Goal: Information Seeking & Learning: Understand process/instructions

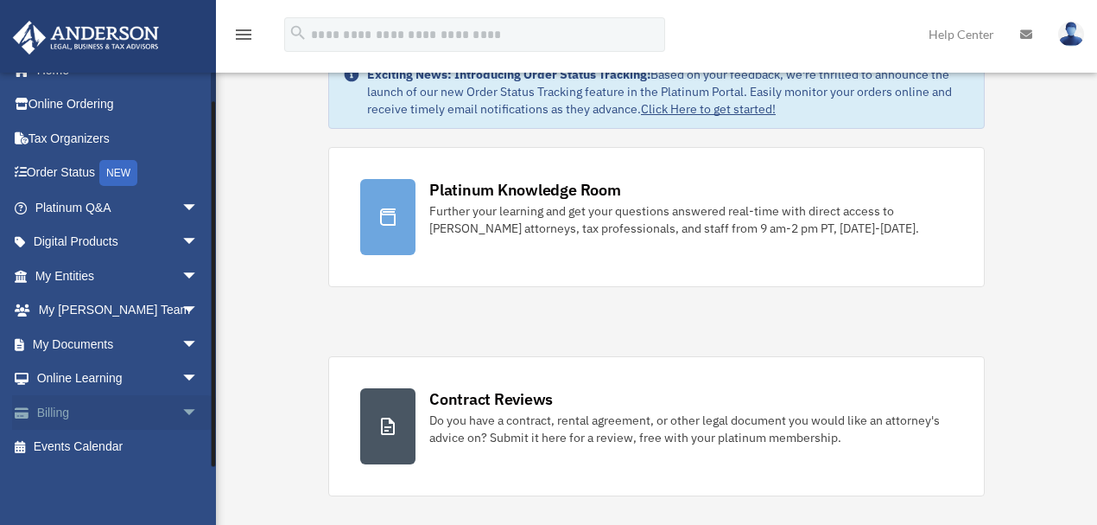
scroll to position [115, 0]
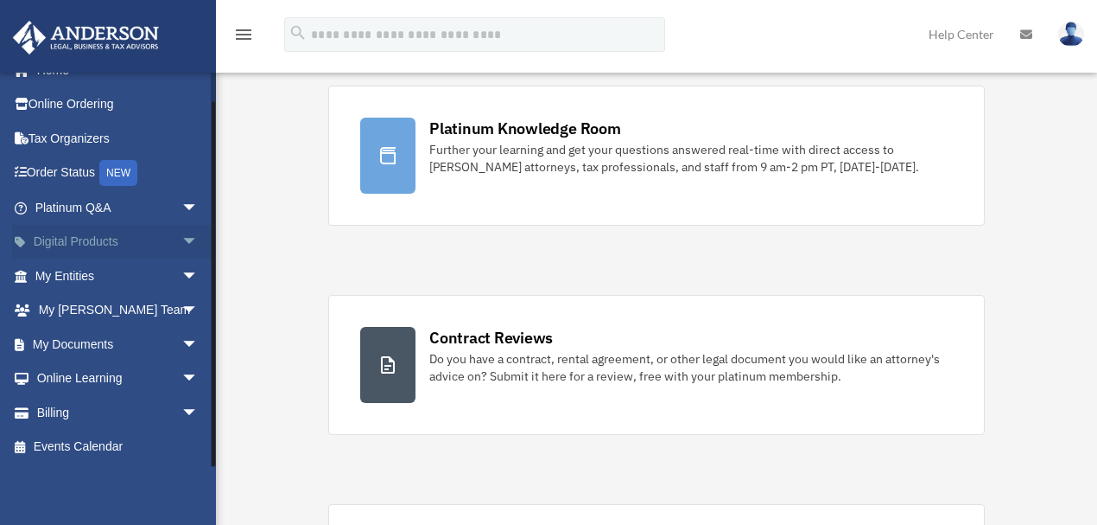
click at [185, 245] on span "arrow_drop_down" at bounding box center [198, 242] width 35 height 35
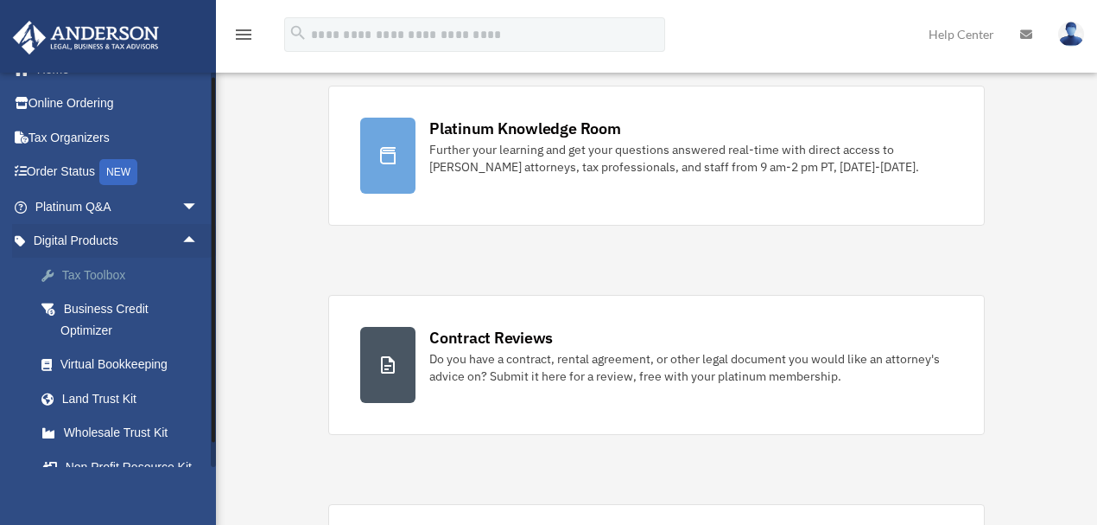
scroll to position [23, 0]
click at [181, 206] on span "arrow_drop_down" at bounding box center [198, 207] width 35 height 35
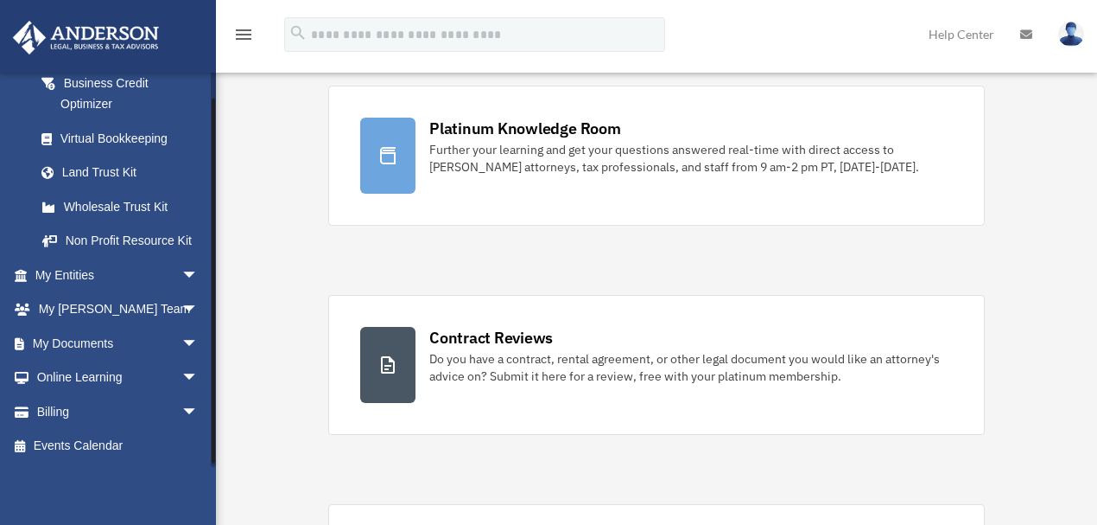
scroll to position [620, 0]
click at [184, 309] on span "arrow_drop_down" at bounding box center [198, 309] width 35 height 35
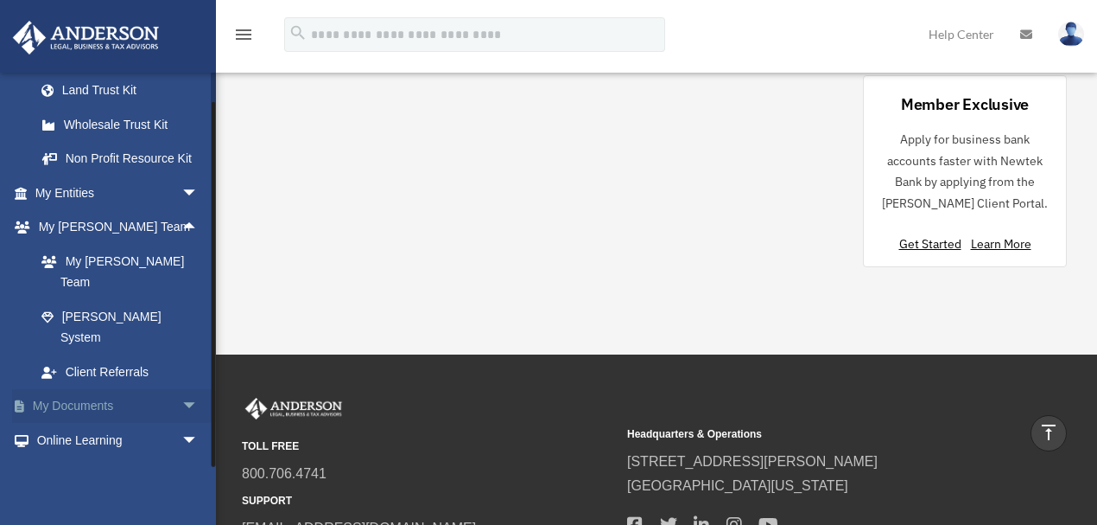
scroll to position [722, 0]
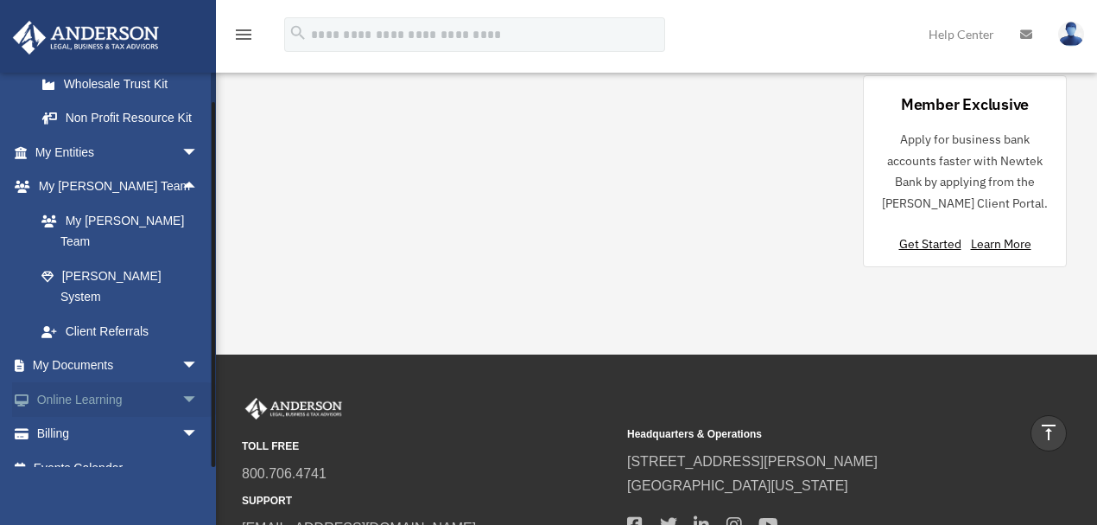
click at [181, 382] on span "arrow_drop_down" at bounding box center [198, 399] width 35 height 35
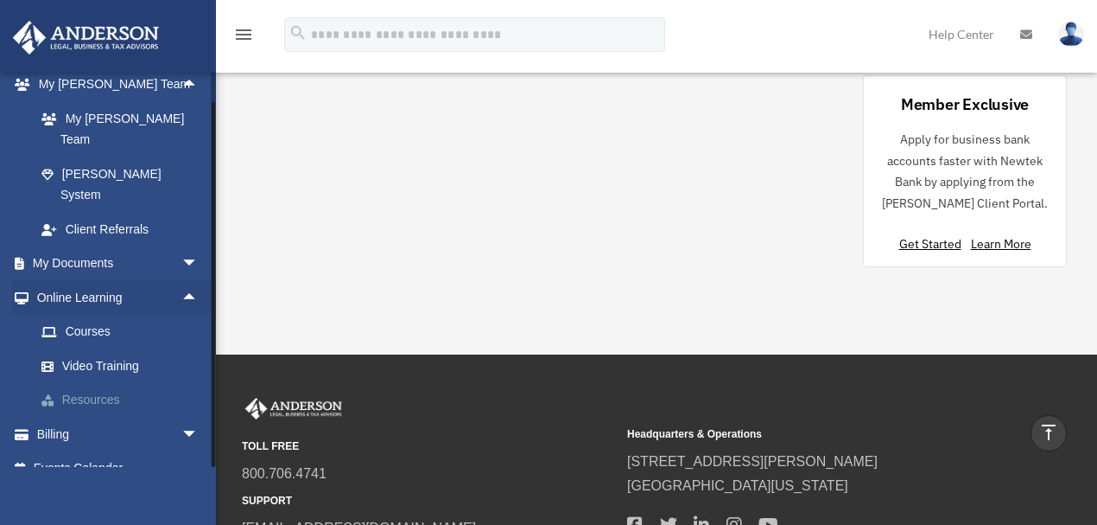
click at [109, 383] on link "Resources" at bounding box center [124, 400] width 200 height 35
click at [185, 246] on span "arrow_drop_down" at bounding box center [198, 263] width 35 height 35
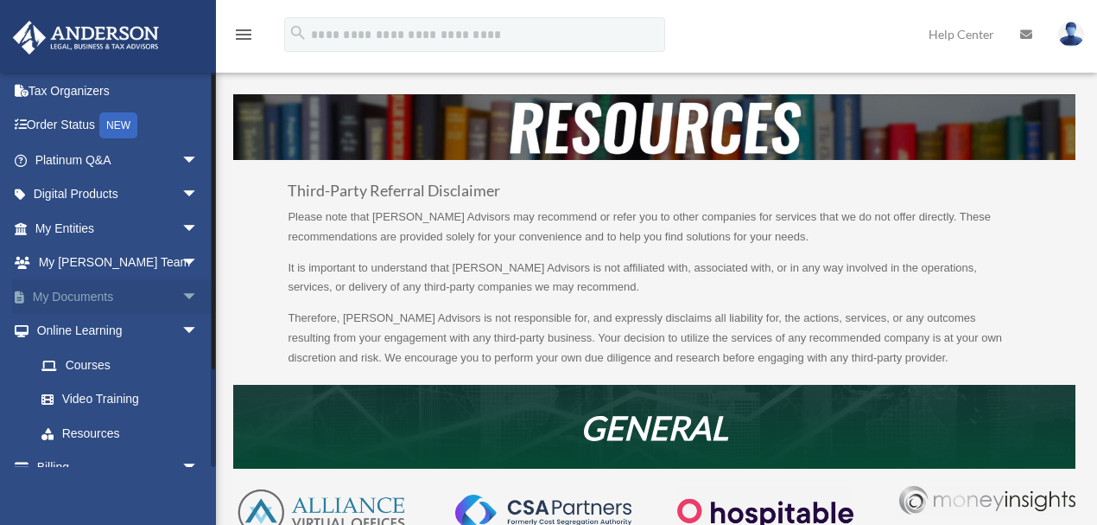
scroll to position [126, 0]
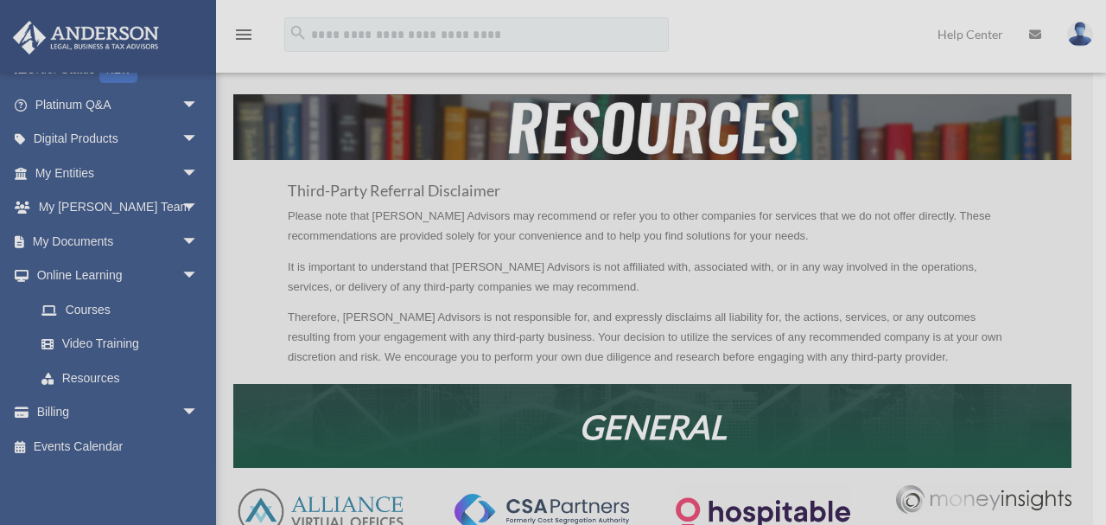
click at [181, 233] on div "x" at bounding box center [553, 262] width 1106 height 525
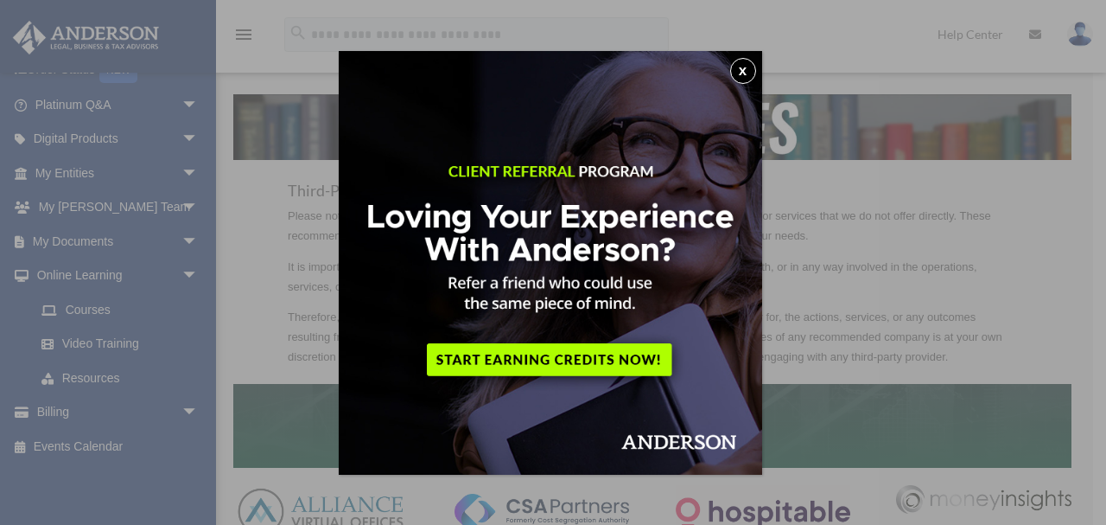
click at [746, 72] on button "x" at bounding box center [743, 71] width 26 height 26
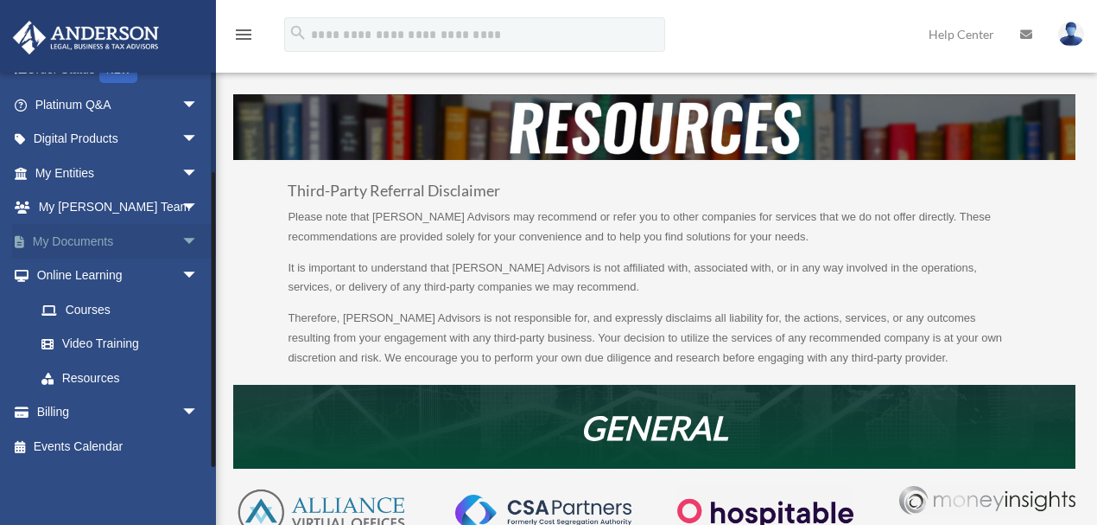
click at [182, 241] on span "arrow_drop_down" at bounding box center [198, 241] width 35 height 35
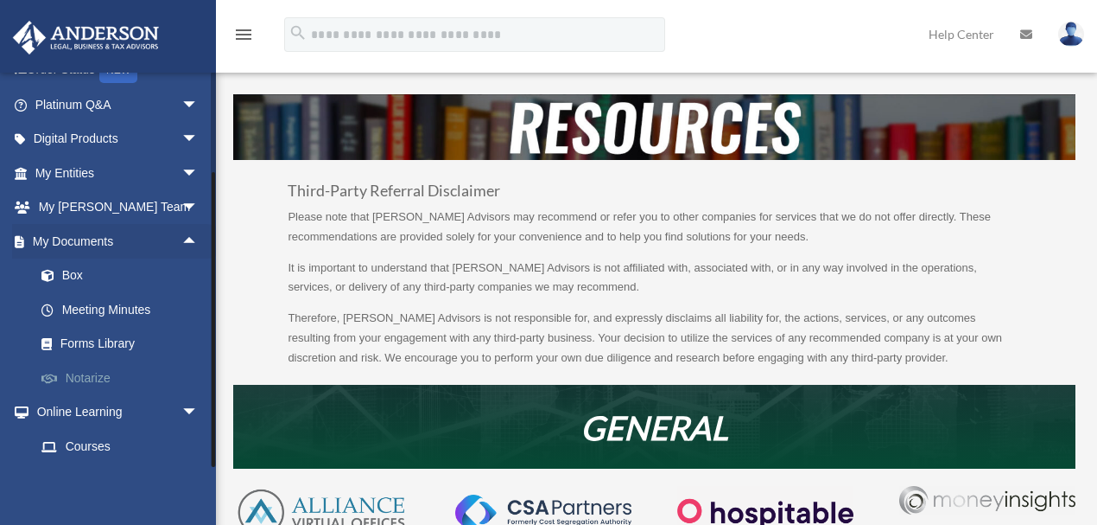
click at [97, 372] on link "Notarize" at bounding box center [124, 377] width 200 height 35
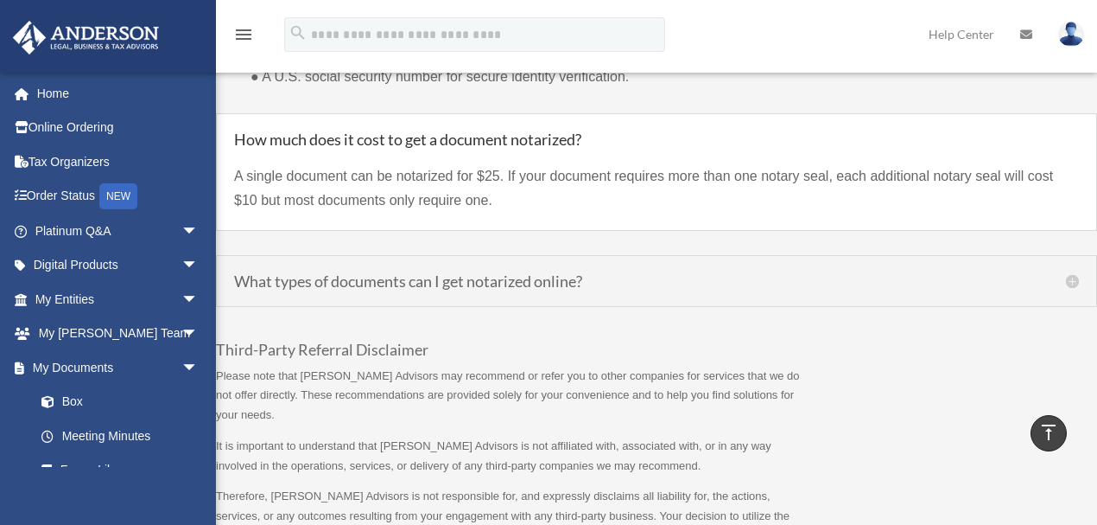
scroll to position [1556, 0]
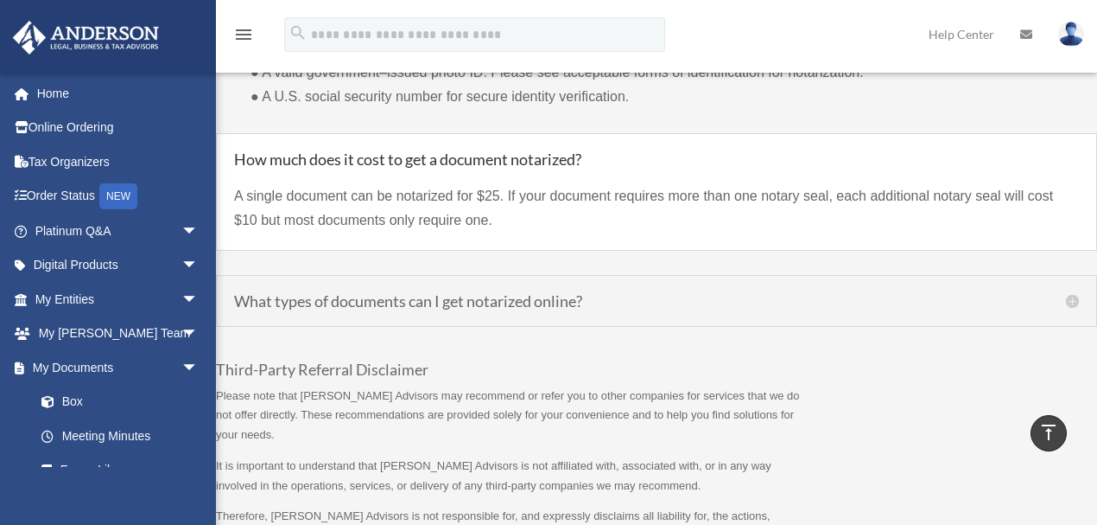
click at [471, 309] on div "What types of documents can I get notarized online? Accepted documents by Notar…" at bounding box center [656, 301] width 881 height 52
click at [1068, 297] on h5 "What types of documents can I get notarized online?" at bounding box center [656, 301] width 845 height 16
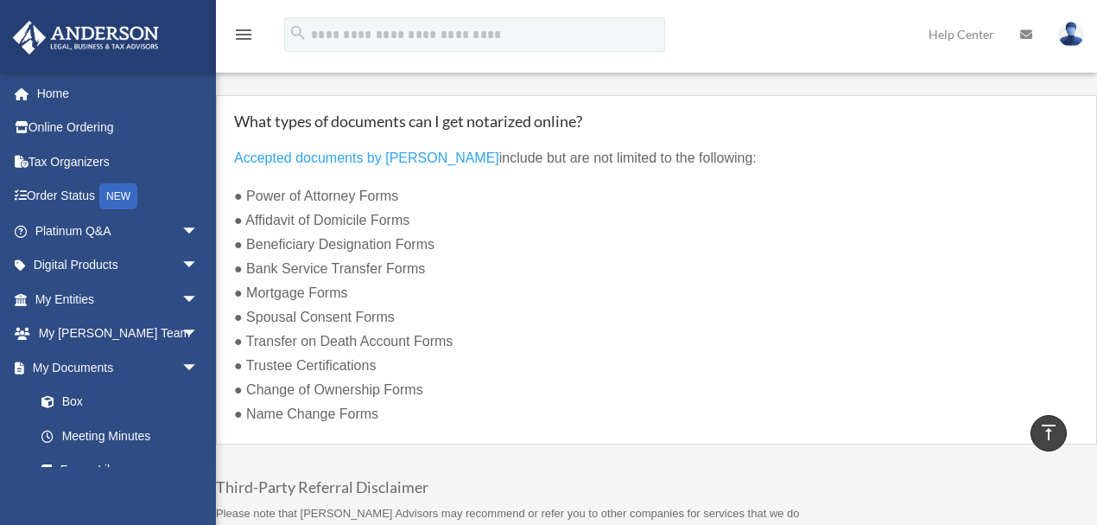
scroll to position [1670, 0]
click at [389, 156] on link "Accepted documents by Notarize" at bounding box center [366, 161] width 265 height 23
